Goal: Transaction & Acquisition: Purchase product/service

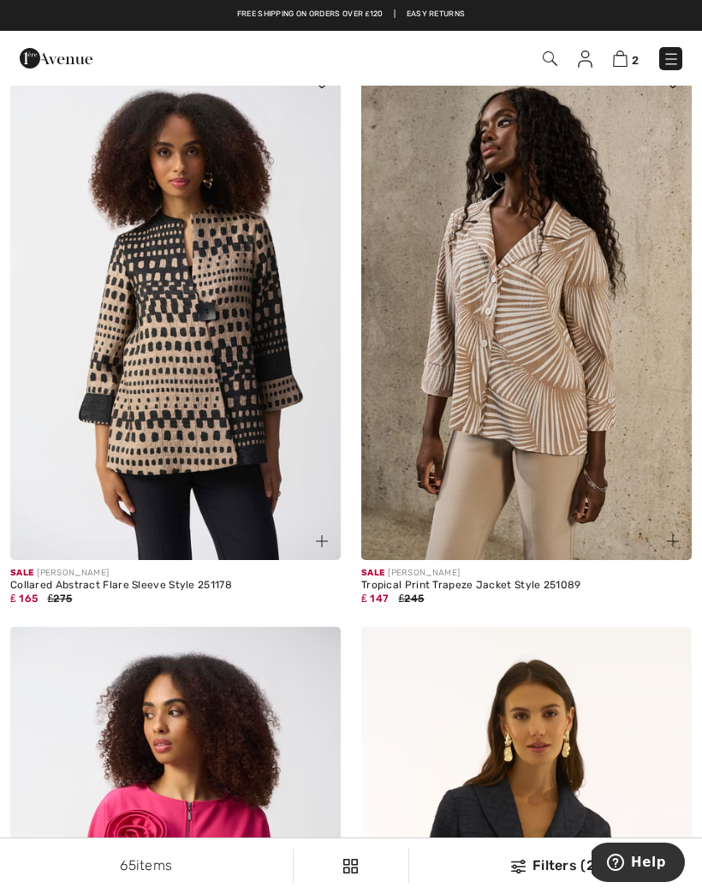
scroll to position [5509, 0]
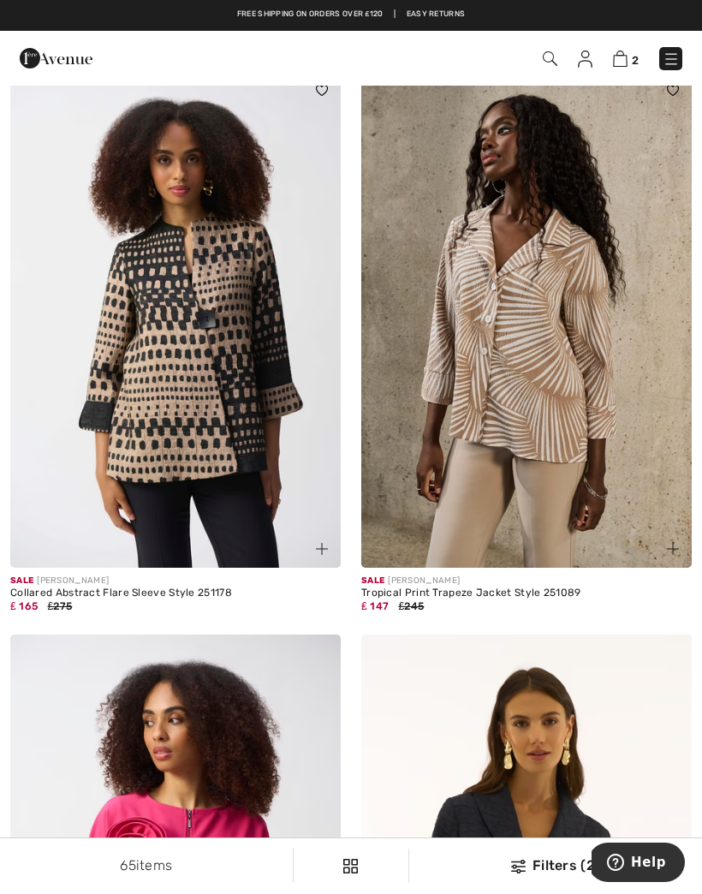
click at [213, 383] on img at bounding box center [175, 320] width 330 height 496
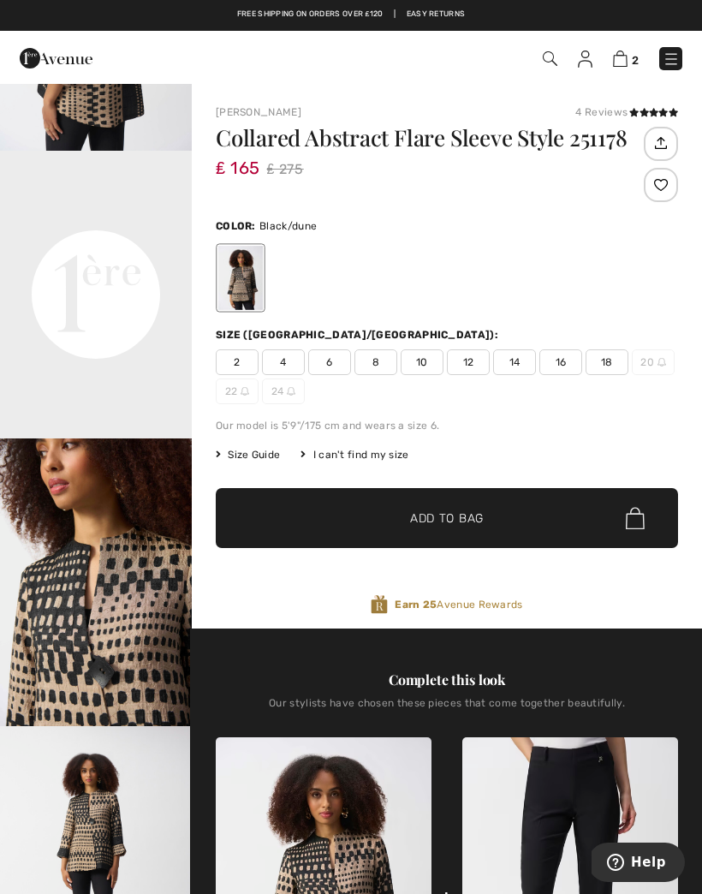
scroll to position [509, 0]
click at [333, 365] on span "6" at bounding box center [329, 362] width 43 height 26
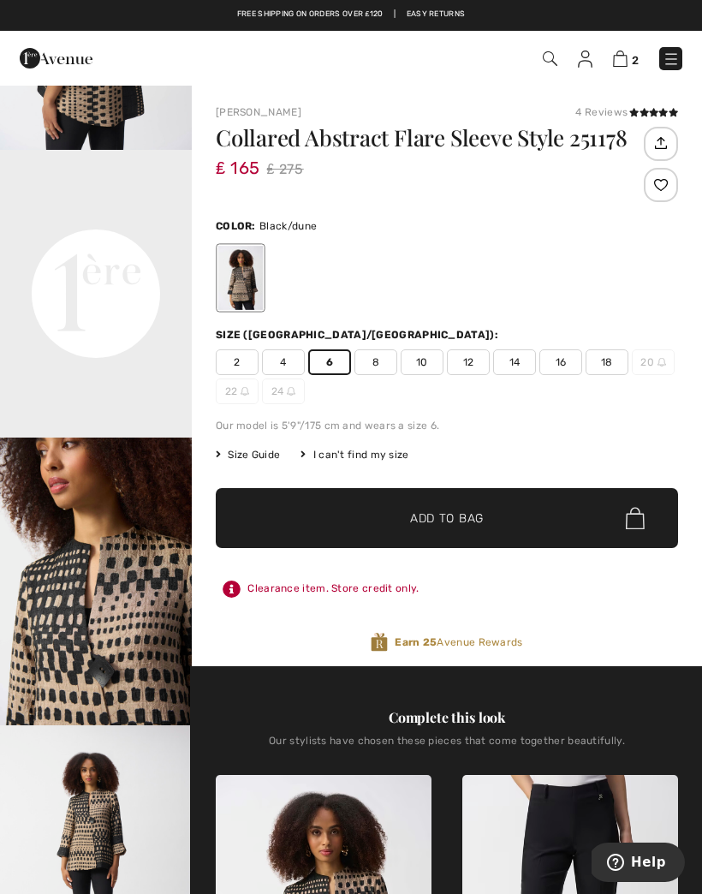
click at [433, 516] on span "Add to Bag" at bounding box center [447, 518] width 74 height 18
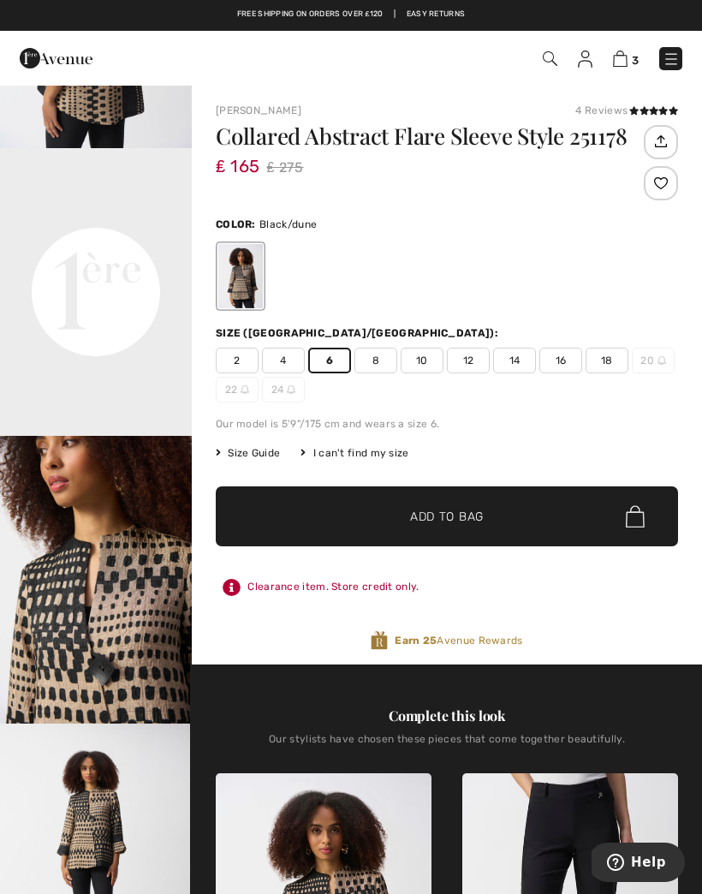
scroll to position [0, 0]
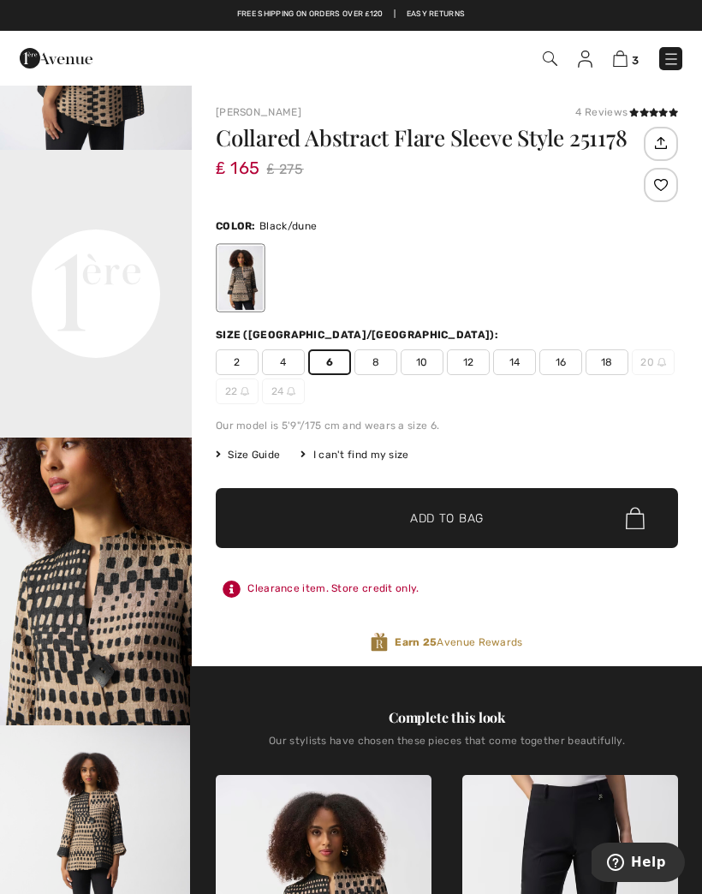
click at [620, 65] on img at bounding box center [620, 58] width 15 height 16
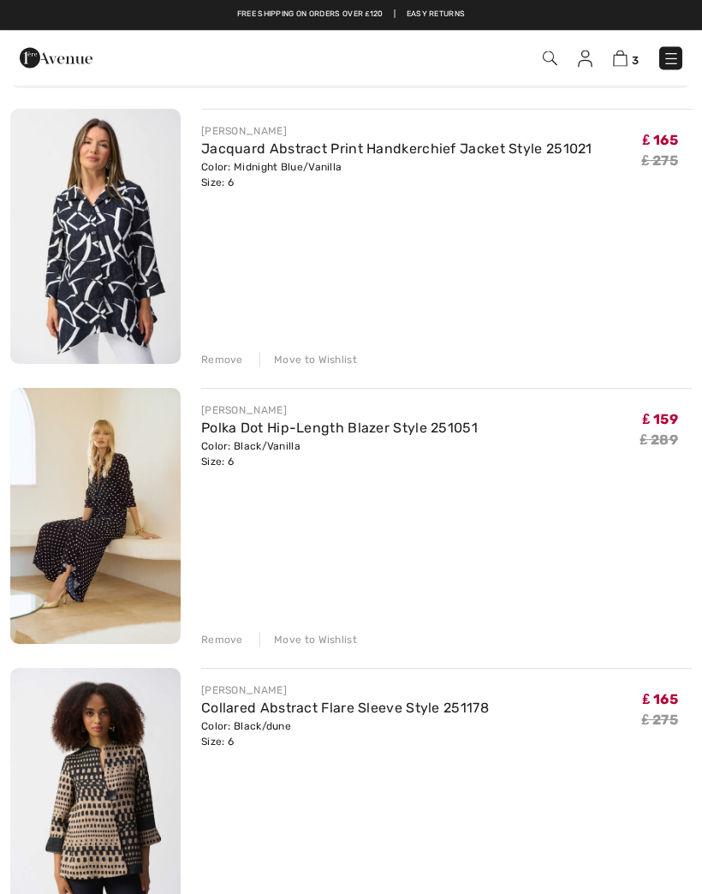
scroll to position [139, 0]
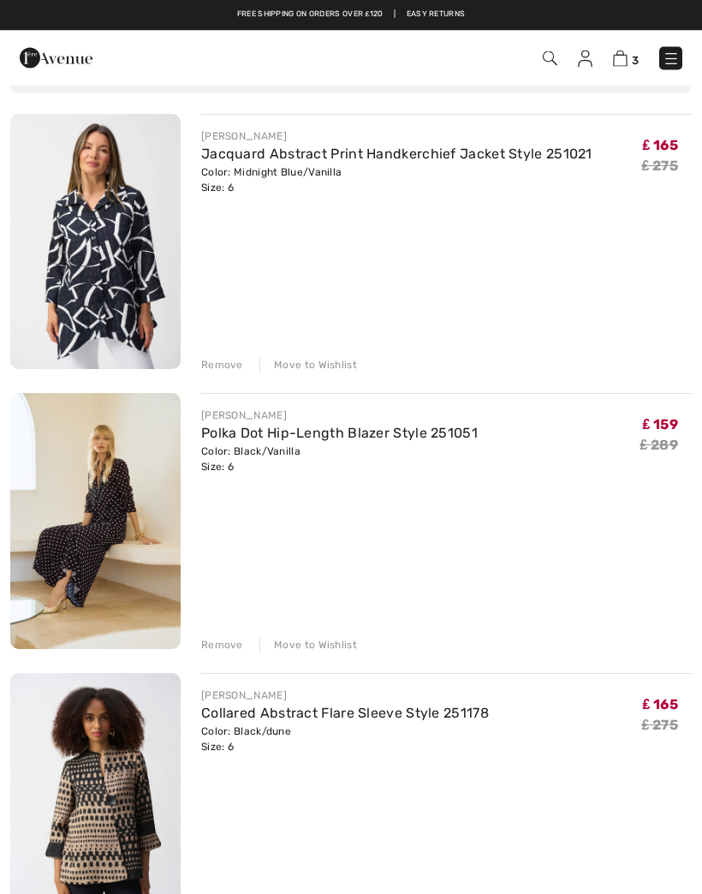
click at [232, 362] on div "Remove" at bounding box center [222, 365] width 42 height 15
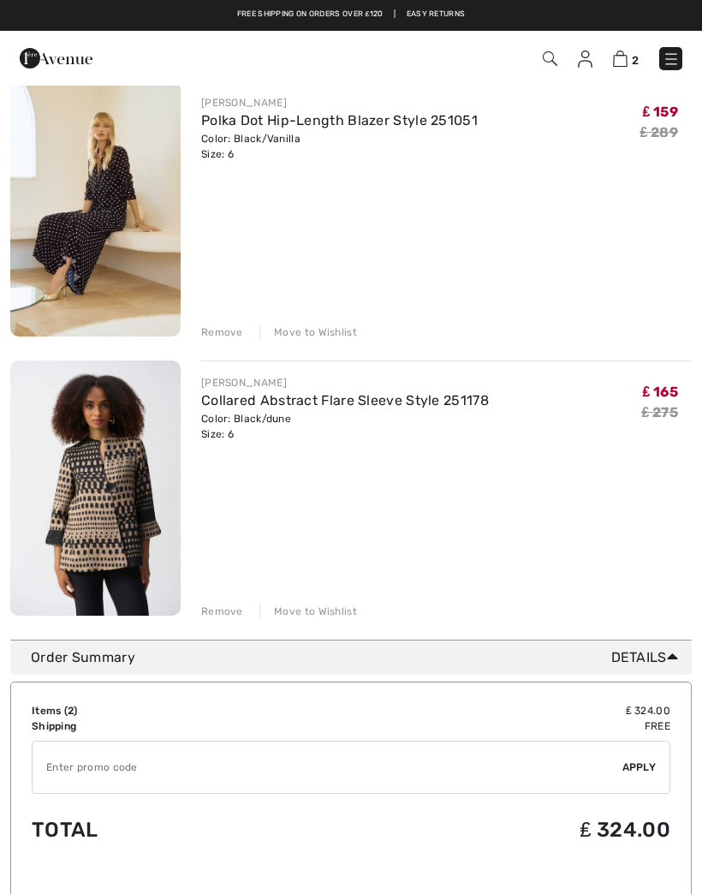
scroll to position [172, 0]
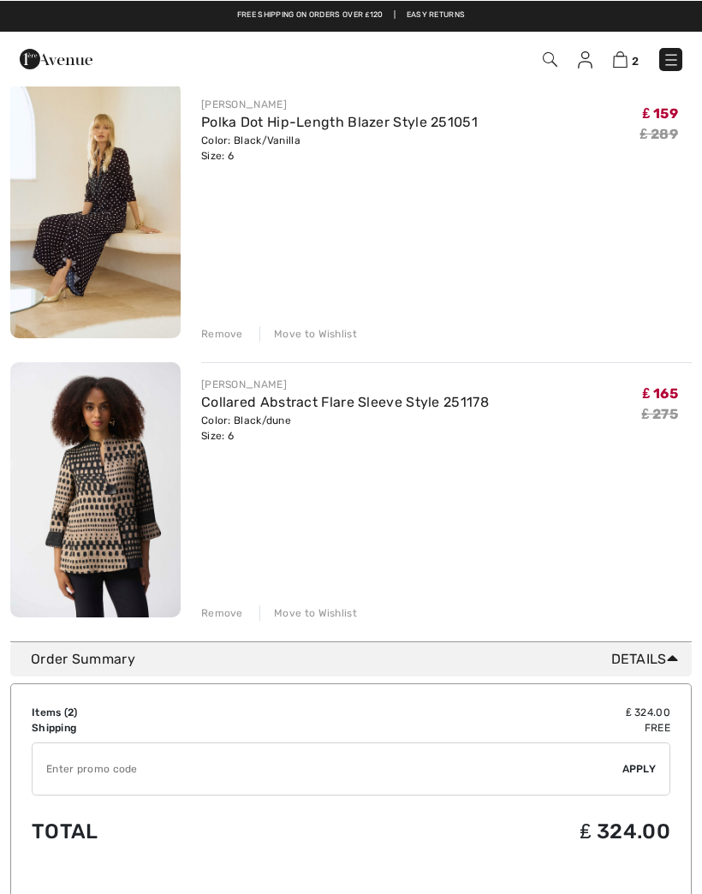
click at [112, 211] on img at bounding box center [95, 209] width 170 height 256
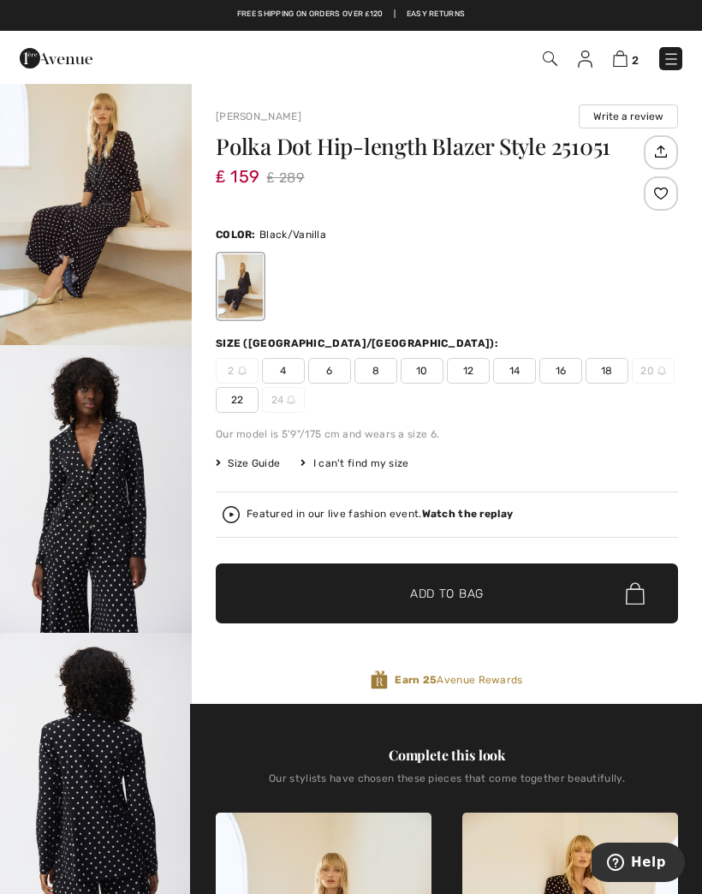
scroll to position [24, 0]
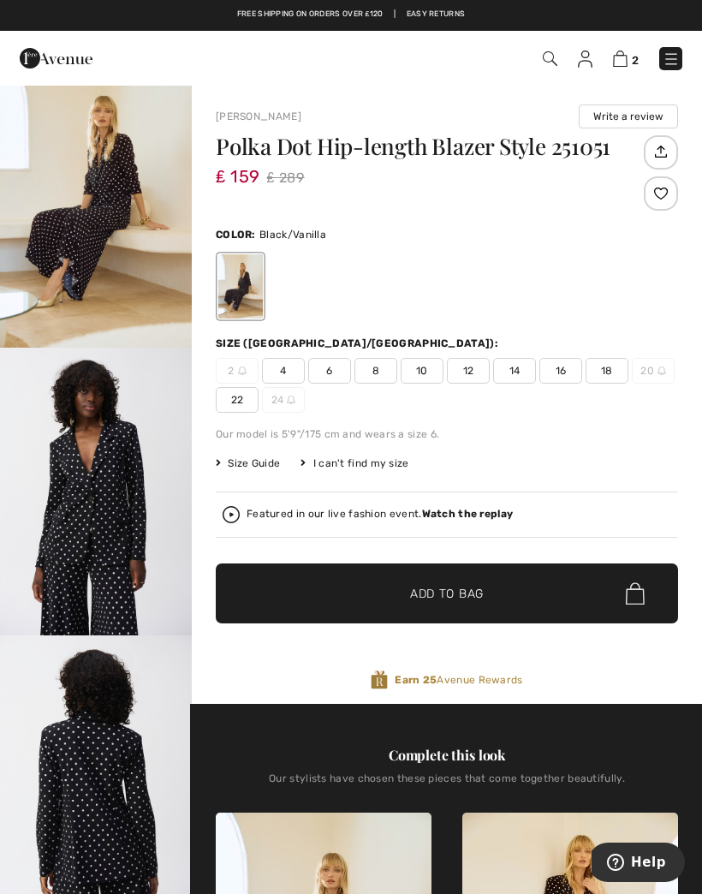
click at [614, 66] on img at bounding box center [620, 58] width 15 height 16
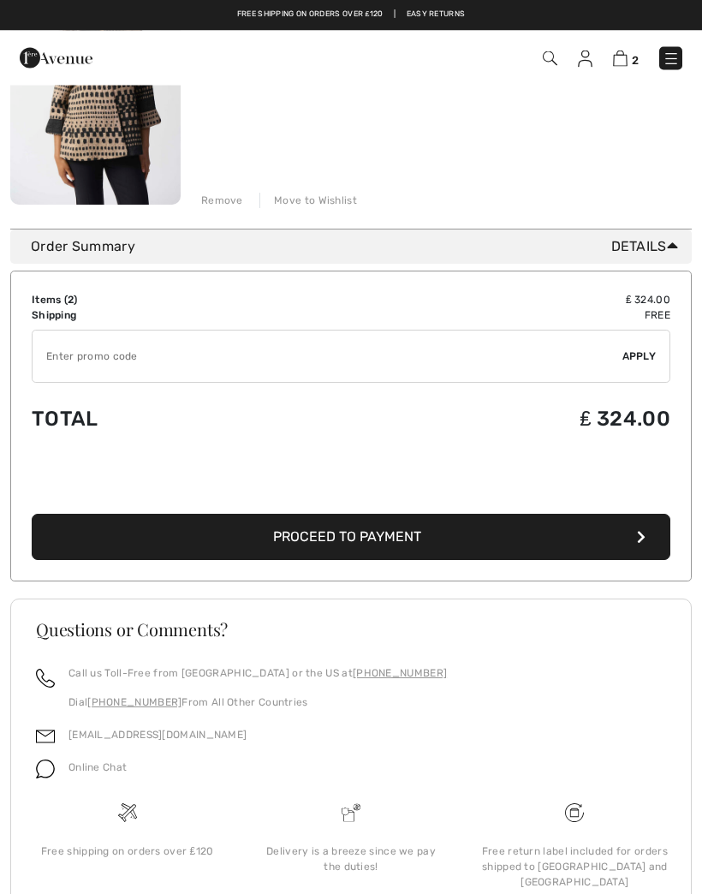
scroll to position [650, 0]
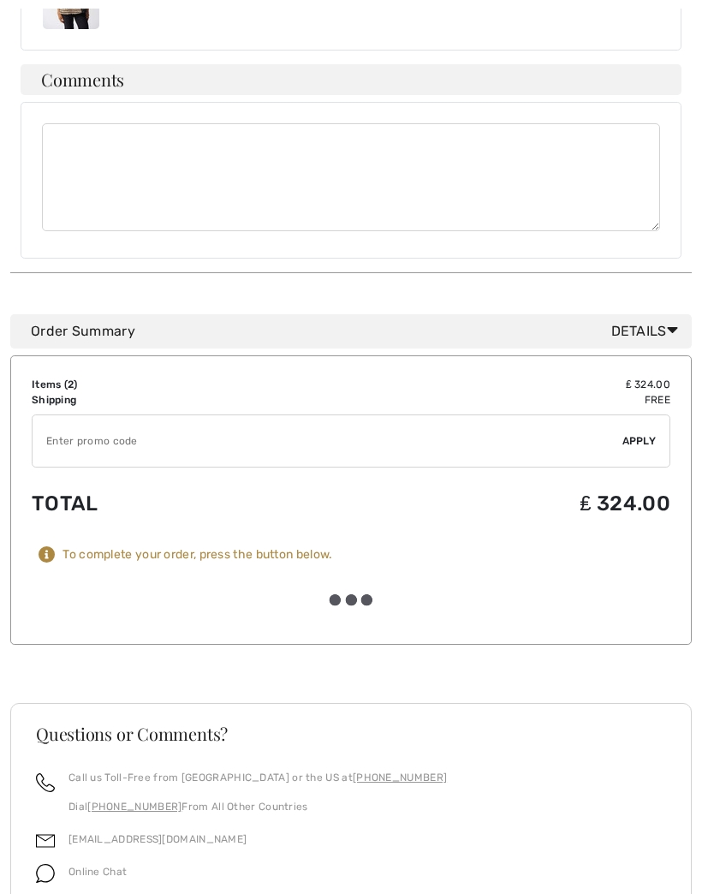
scroll to position [844, 0]
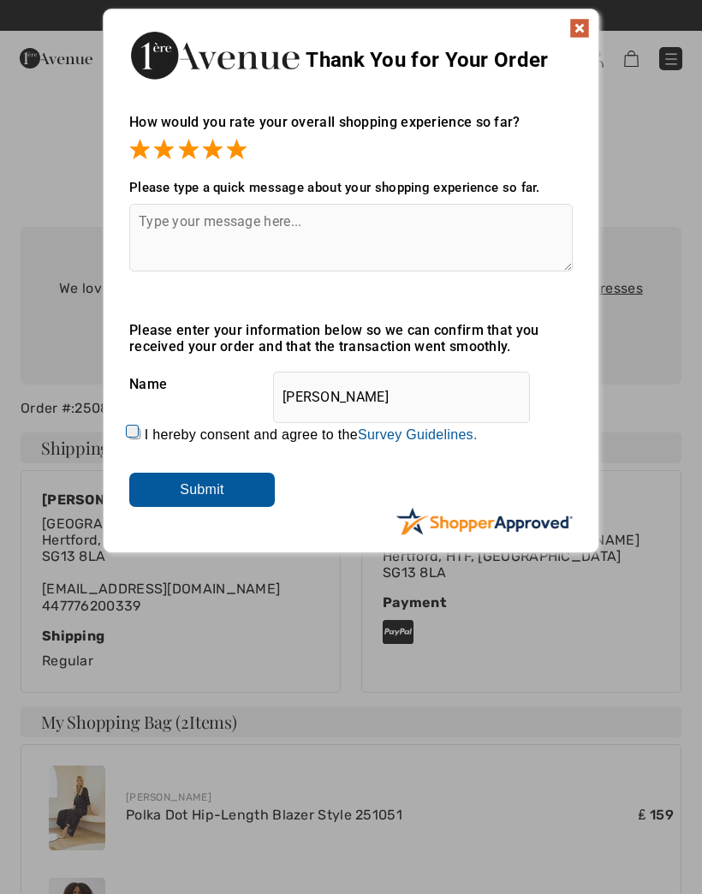
click at [235, 491] on input "Submit" at bounding box center [202, 489] width 146 height 34
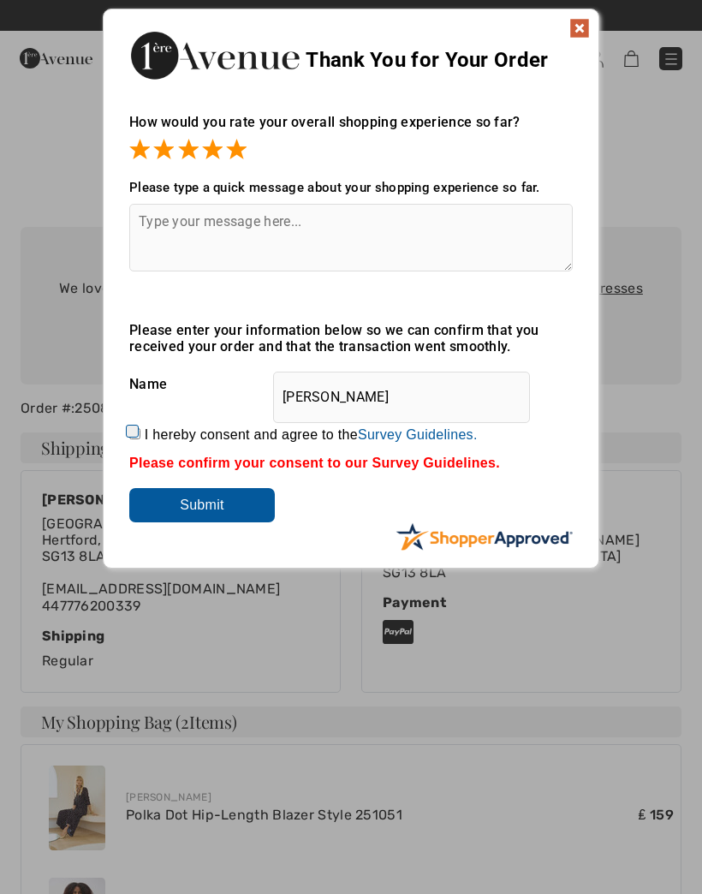
click at [573, 25] on img at bounding box center [579, 28] width 21 height 21
